Goal: Communication & Community: Connect with others

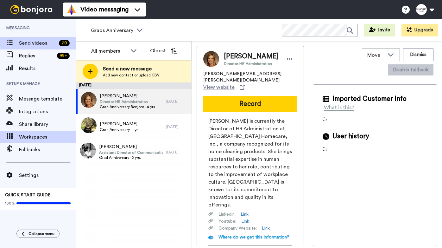
click at [46, 137] on span "Workspaces" at bounding box center [47, 137] width 57 height 8
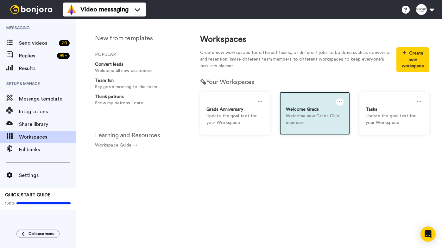
click at [303, 108] on div "Welcome Grads" at bounding box center [314, 109] width 57 height 7
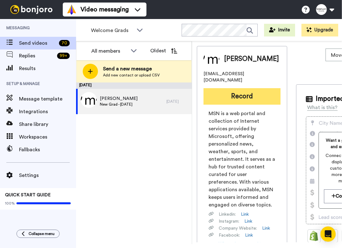
click at [231, 93] on button "Record" at bounding box center [241, 96] width 77 height 16
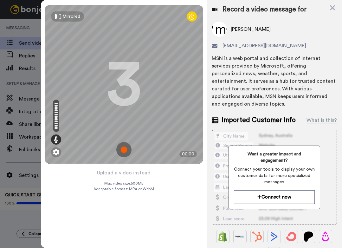
click at [124, 152] on img at bounding box center [123, 149] width 15 height 15
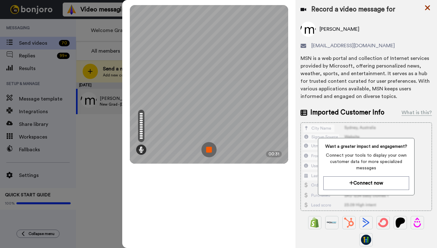
click at [427, 8] on icon at bounding box center [427, 7] width 5 height 5
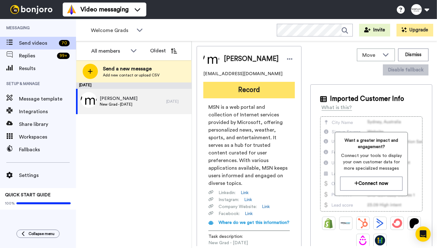
click at [254, 91] on button "Record" at bounding box center [249, 90] width 92 height 16
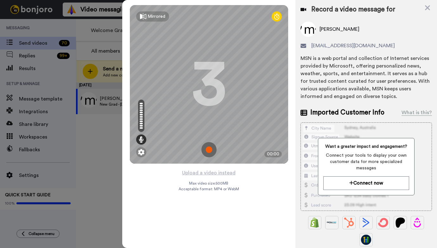
click at [210, 149] on img at bounding box center [208, 149] width 15 height 15
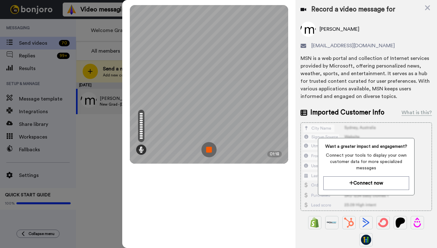
click at [209, 151] on img at bounding box center [208, 149] width 15 height 15
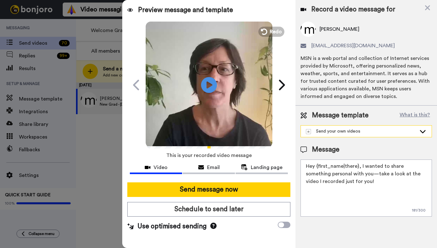
click at [425, 131] on icon at bounding box center [423, 131] width 6 height 3
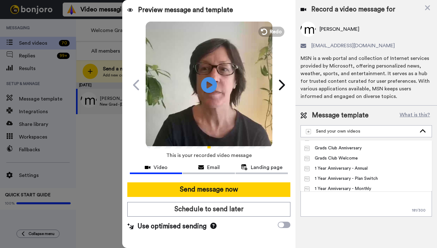
scroll to position [71, 0]
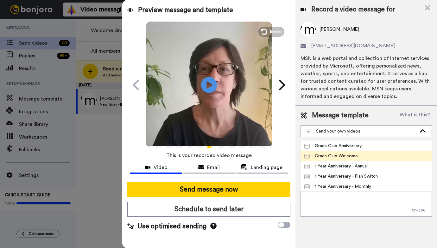
click at [352, 157] on div "Grads Club Welcome" at bounding box center [331, 156] width 54 height 6
type textarea "Hi, {first_name}. You’ve accomplished a LOT as a member and are enjoying more p…"
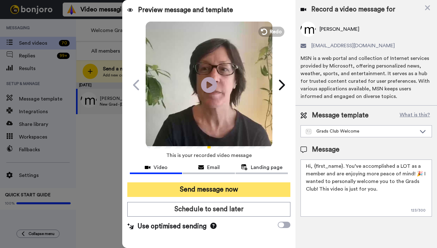
click at [222, 190] on button "Send message now" at bounding box center [208, 189] width 163 height 15
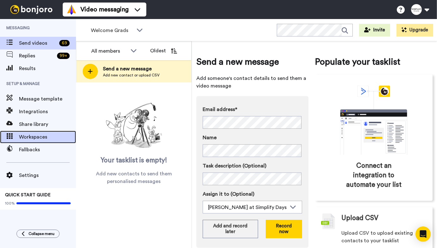
click at [49, 139] on span "Workspaces" at bounding box center [47, 137] width 57 height 8
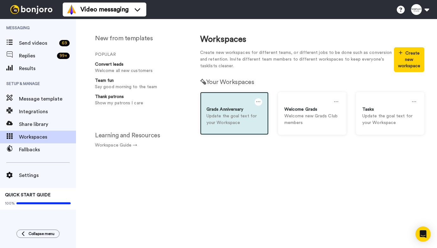
click at [219, 102] on div at bounding box center [235, 102] width 56 height 8
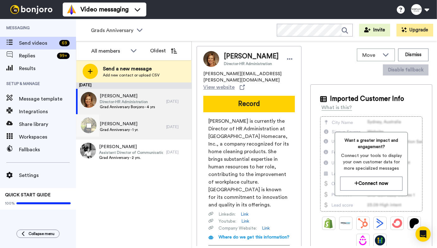
click at [156, 122] on div "Debbie Norris Grad Anniversary - 1 yr." at bounding box center [121, 126] width 90 height 25
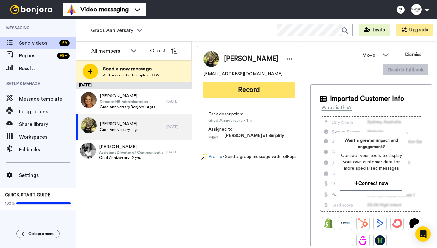
click at [264, 92] on button "Record" at bounding box center [249, 90] width 92 height 16
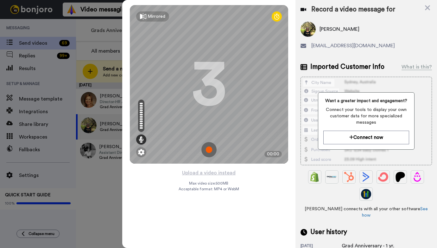
click at [210, 151] on img at bounding box center [208, 149] width 15 height 15
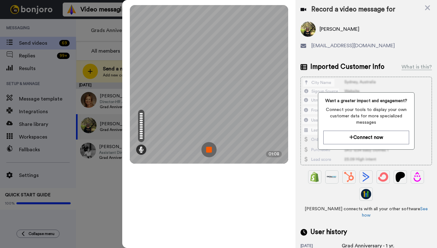
click at [208, 150] on img at bounding box center [208, 149] width 15 height 15
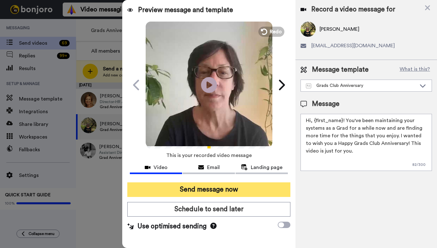
click at [229, 190] on button "Send message now" at bounding box center [208, 189] width 163 height 15
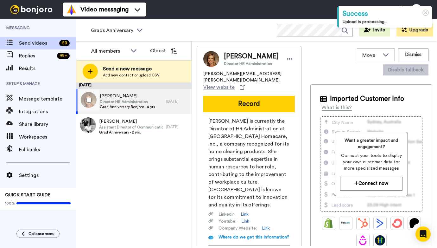
click at [160, 95] on div "[PERSON_NAME] Director-HR Administration Grad Anniversary Bonjoro - 4 yrs" at bounding box center [121, 101] width 90 height 25
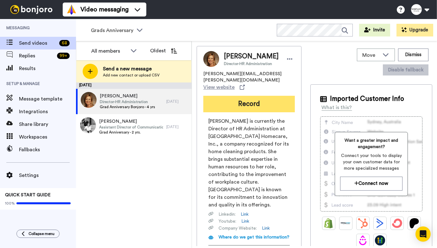
click at [240, 98] on button "Record" at bounding box center [249, 104] width 92 height 16
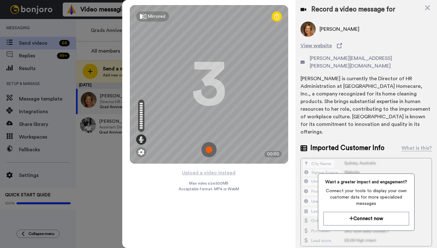
click at [211, 151] on img at bounding box center [208, 149] width 15 height 15
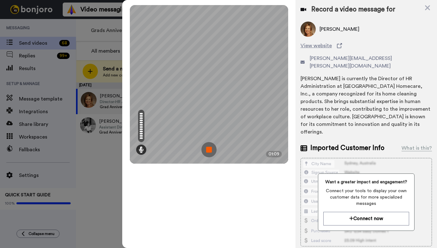
click at [207, 151] on img at bounding box center [208, 149] width 15 height 15
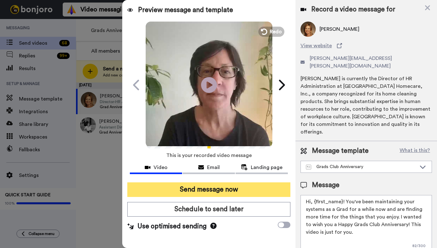
click at [203, 192] on button "Send message now" at bounding box center [208, 189] width 163 height 15
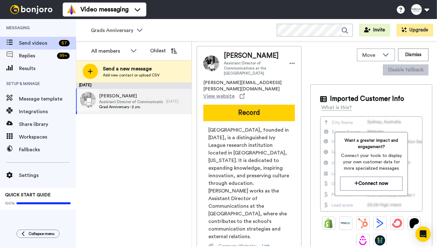
click at [150, 106] on span "Grad Anniversary - 2 yrs." at bounding box center [131, 106] width 64 height 5
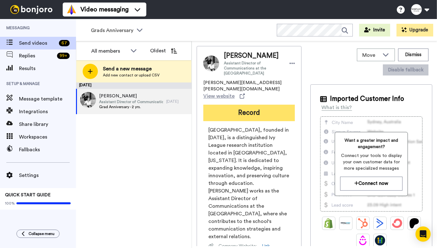
click at [227, 107] on button "Record" at bounding box center [249, 113] width 92 height 16
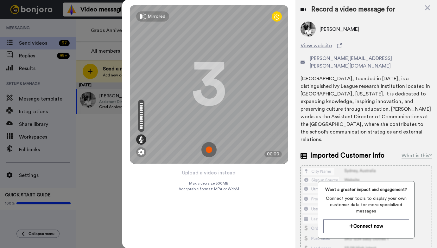
click at [209, 148] on img at bounding box center [208, 149] width 15 height 15
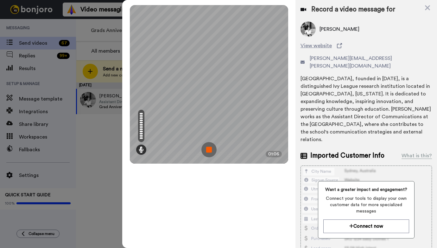
click at [211, 148] on img at bounding box center [208, 149] width 15 height 15
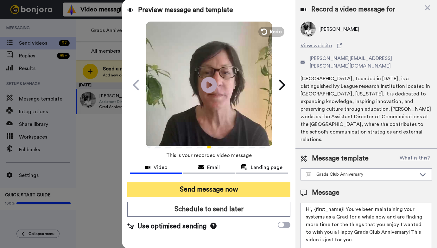
click at [208, 190] on button "Send message now" at bounding box center [208, 189] width 163 height 15
